Goal: Information Seeking & Learning: Learn about a topic

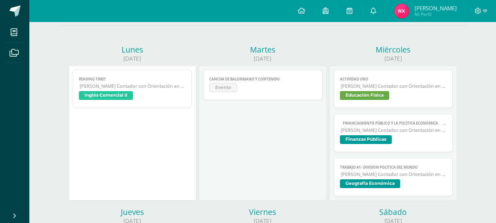
scroll to position [81, 0]
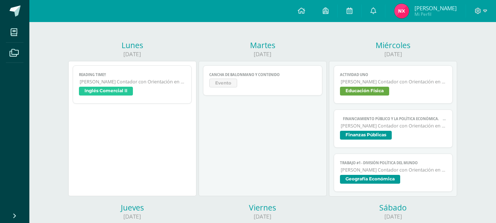
click at [287, 85] on link "Actividad Uno [PERSON_NAME] Contador con Orientación en Computación Educación F…" at bounding box center [393, 84] width 119 height 38
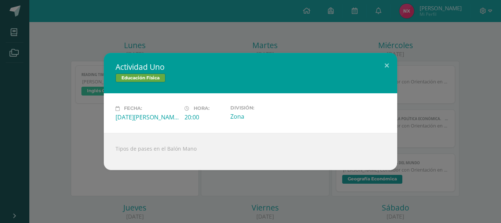
click at [287, 79] on div "Educación Física" at bounding box center [251, 78] width 270 height 11
click at [287, 51] on div "Actividad Uno Educación Física Fecha: [DATE][PERSON_NAME] Hora: 20:00 División:…" at bounding box center [250, 111] width 501 height 223
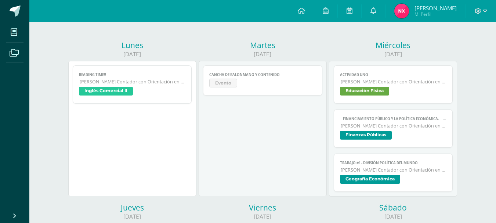
click at [287, 127] on span "[PERSON_NAME] Contador con Orientación en Computación" at bounding box center [394, 126] width 106 height 6
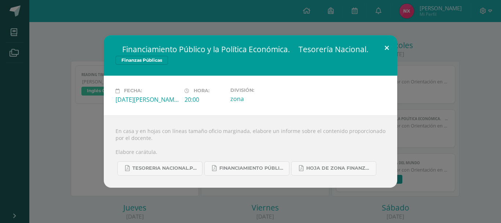
click at [287, 49] on button at bounding box center [386, 47] width 21 height 25
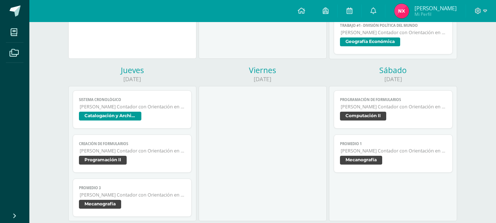
scroll to position [232, 0]
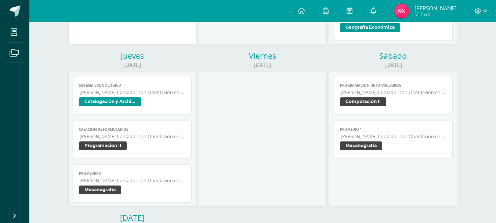
click at [287, 94] on span "[PERSON_NAME] Contador con Orientación en Computación" at bounding box center [394, 92] width 106 height 6
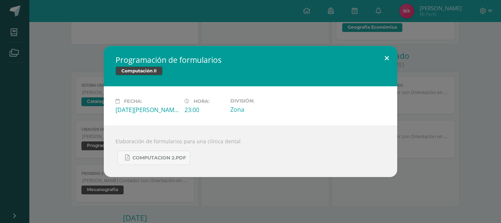
click at [287, 52] on button at bounding box center [386, 58] width 21 height 25
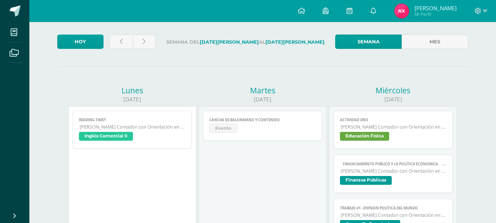
scroll to position [34, 0]
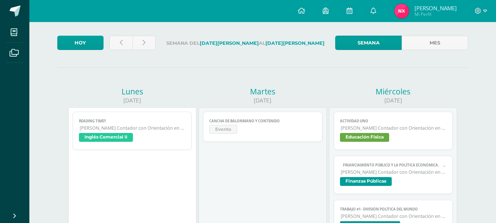
click at [287, 163] on span "Finanzas Públicas" at bounding box center [366, 181] width 52 height 9
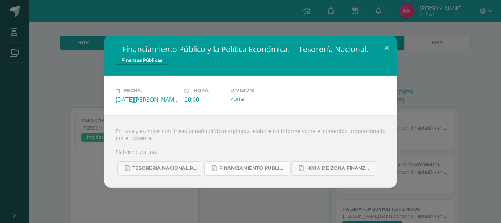
click at [227, 163] on link "FINANCIAMIENTO PÚBLICO Y POLÍTICA ECONÓMICA.pdf" at bounding box center [246, 168] width 85 height 14
click at [183, 163] on span "TESORERIA NACIONAL.pdf" at bounding box center [165, 168] width 66 height 6
click at [287, 163] on link "Hoja de zona Finanzas Públicas.pdf" at bounding box center [333, 168] width 85 height 14
click at [287, 55] on button at bounding box center [386, 47] width 21 height 25
